Goal: Information Seeking & Learning: Find specific page/section

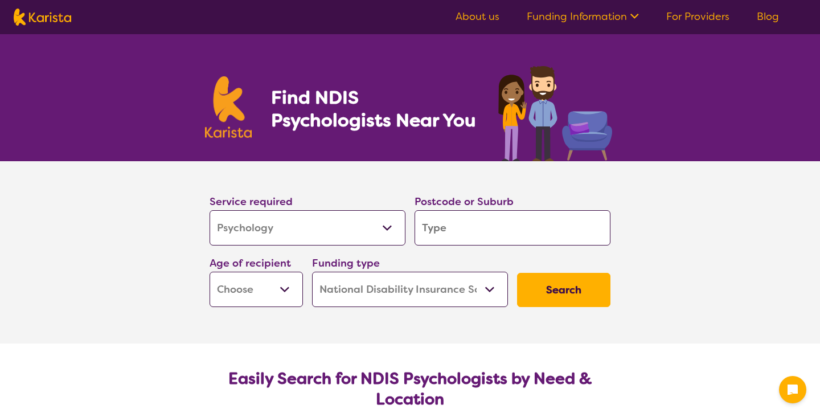
select select "Psychology"
select select "NDIS"
select select "Psychology"
select select "NDIS"
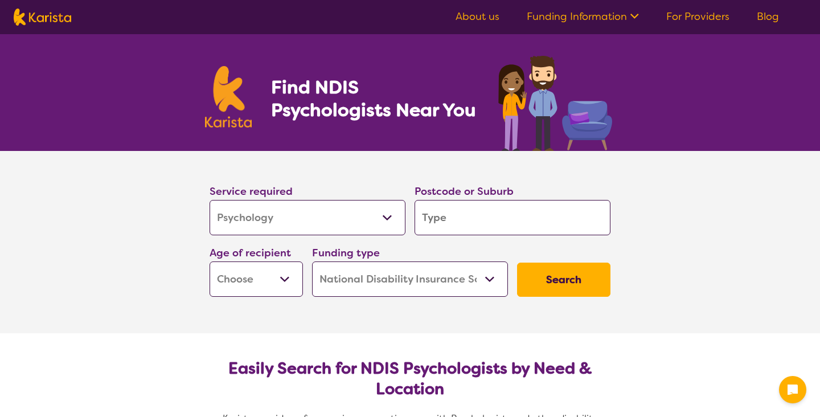
drag, startPoint x: 0, startPoint y: 0, endPoint x: 304, endPoint y: 210, distance: 369.7
click at [304, 210] on select "Allied Health Assistant Assessment ([MEDICAL_DATA] or [MEDICAL_DATA]) Behaviour…" at bounding box center [308, 217] width 196 height 35
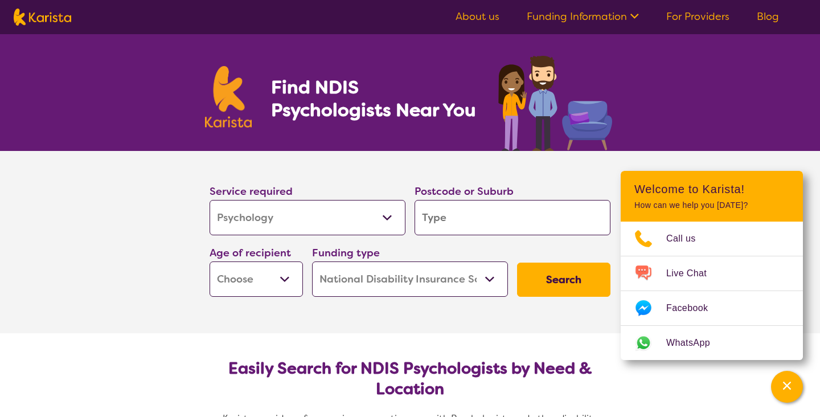
click at [482, 224] on input "search" at bounding box center [513, 217] width 196 height 35
type input "n"
type input "d"
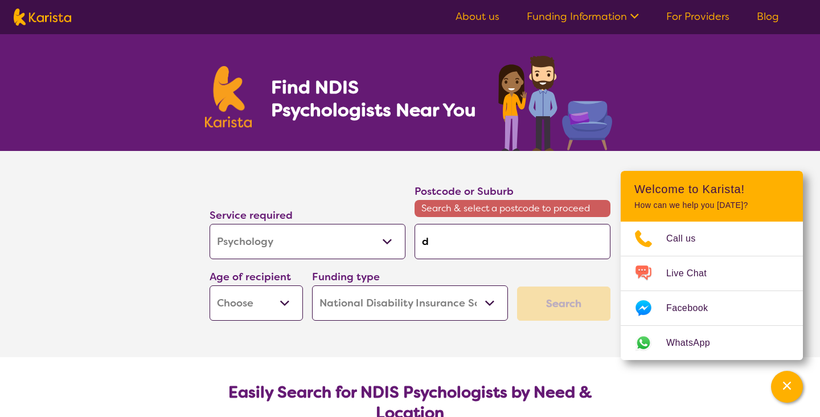
type input "do"
type input "dov"
type input "dove"
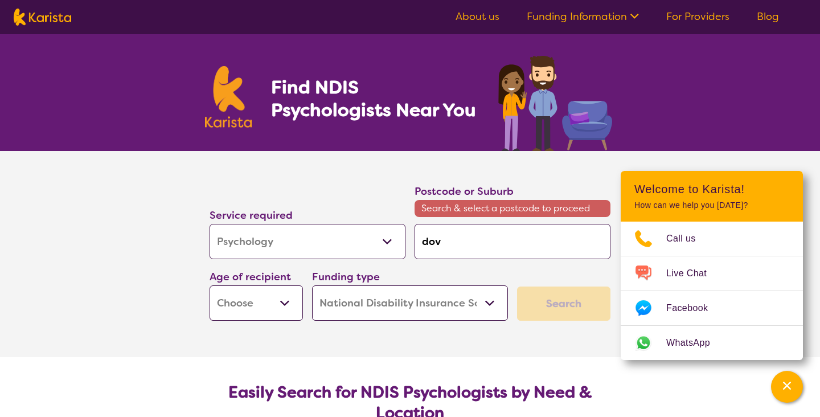
type input "dove"
type input "dovet"
type input "doveto"
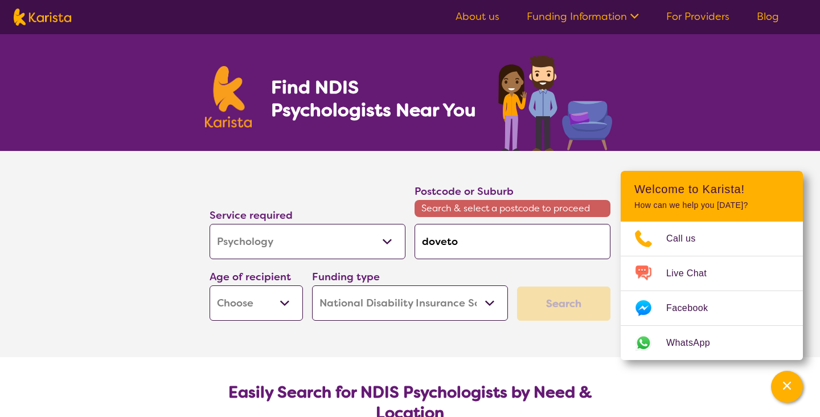
type input "doveton"
type input "dove ton"
drag, startPoint x: 488, startPoint y: 234, endPoint x: 484, endPoint y: 271, distance: 36.7
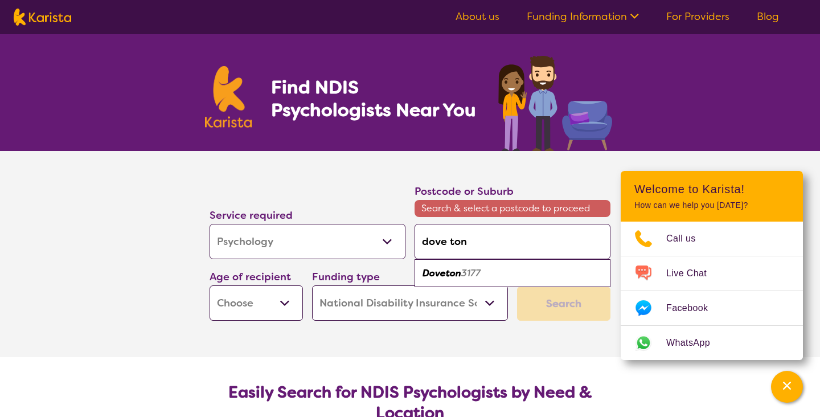
click at [484, 271] on div "Doveton 3177" at bounding box center [512, 274] width 185 height 22
type input "3177"
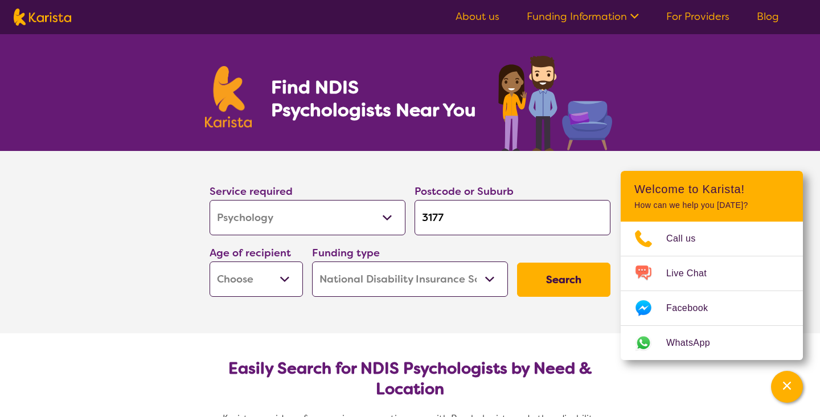
select select "AD"
click at [568, 293] on button "Search" at bounding box center [563, 280] width 93 height 34
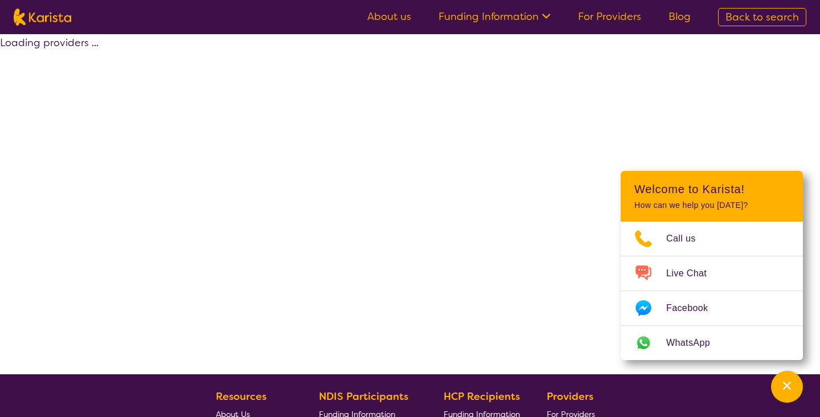
select select "by_score"
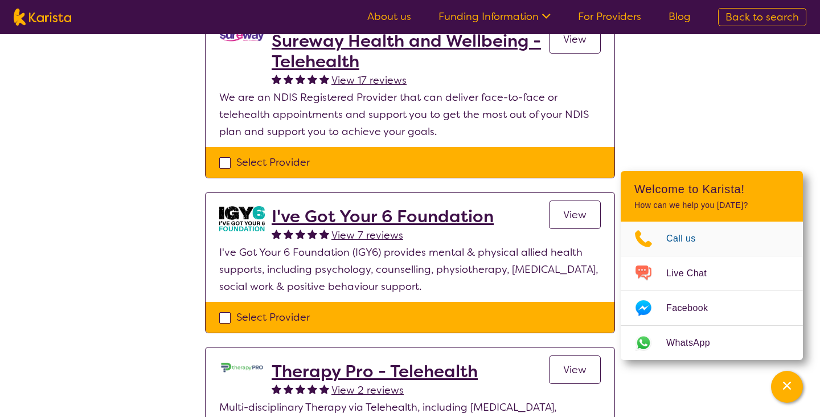
scroll to position [144, 0]
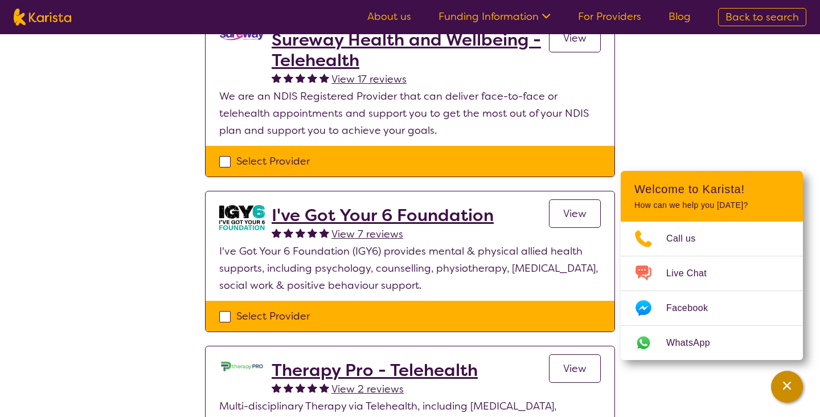
click at [780, 388] on div "Channel Menu" at bounding box center [787, 386] width 23 height 25
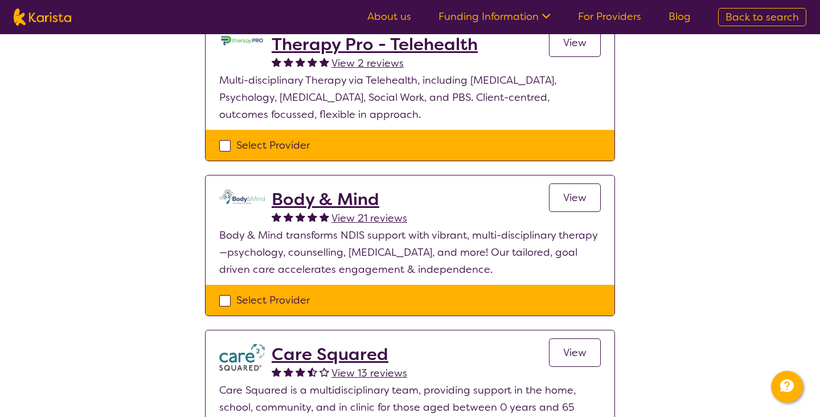
scroll to position [444, 0]
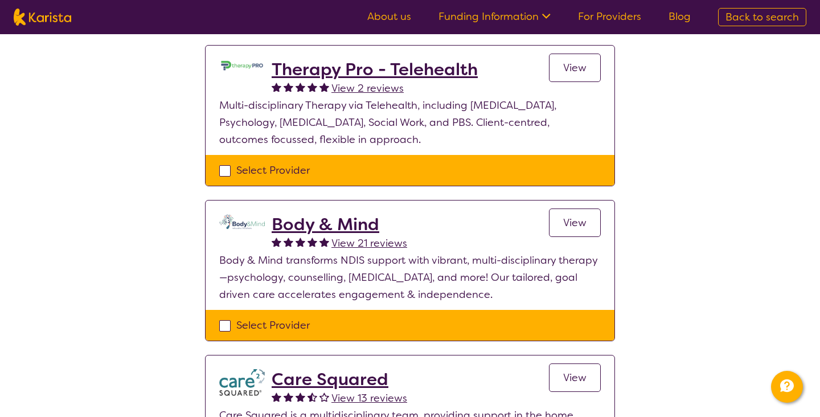
select select "Psychology"
select select "AD"
select select "NDIS"
select select "Psychology"
select select "AD"
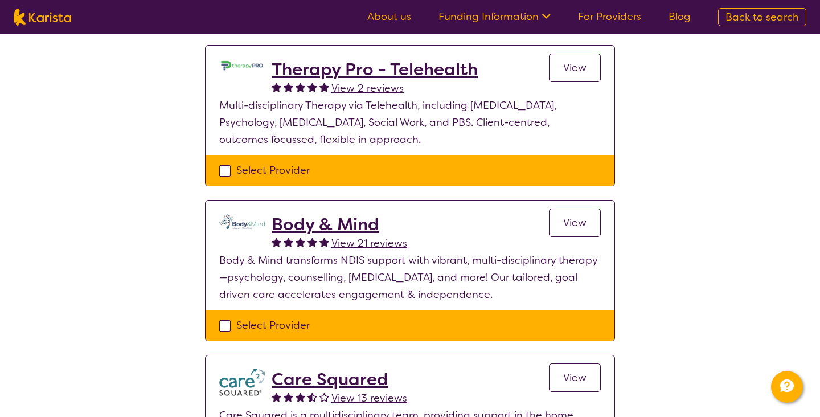
select select "NDIS"
